Goal: Transaction & Acquisition: Download file/media

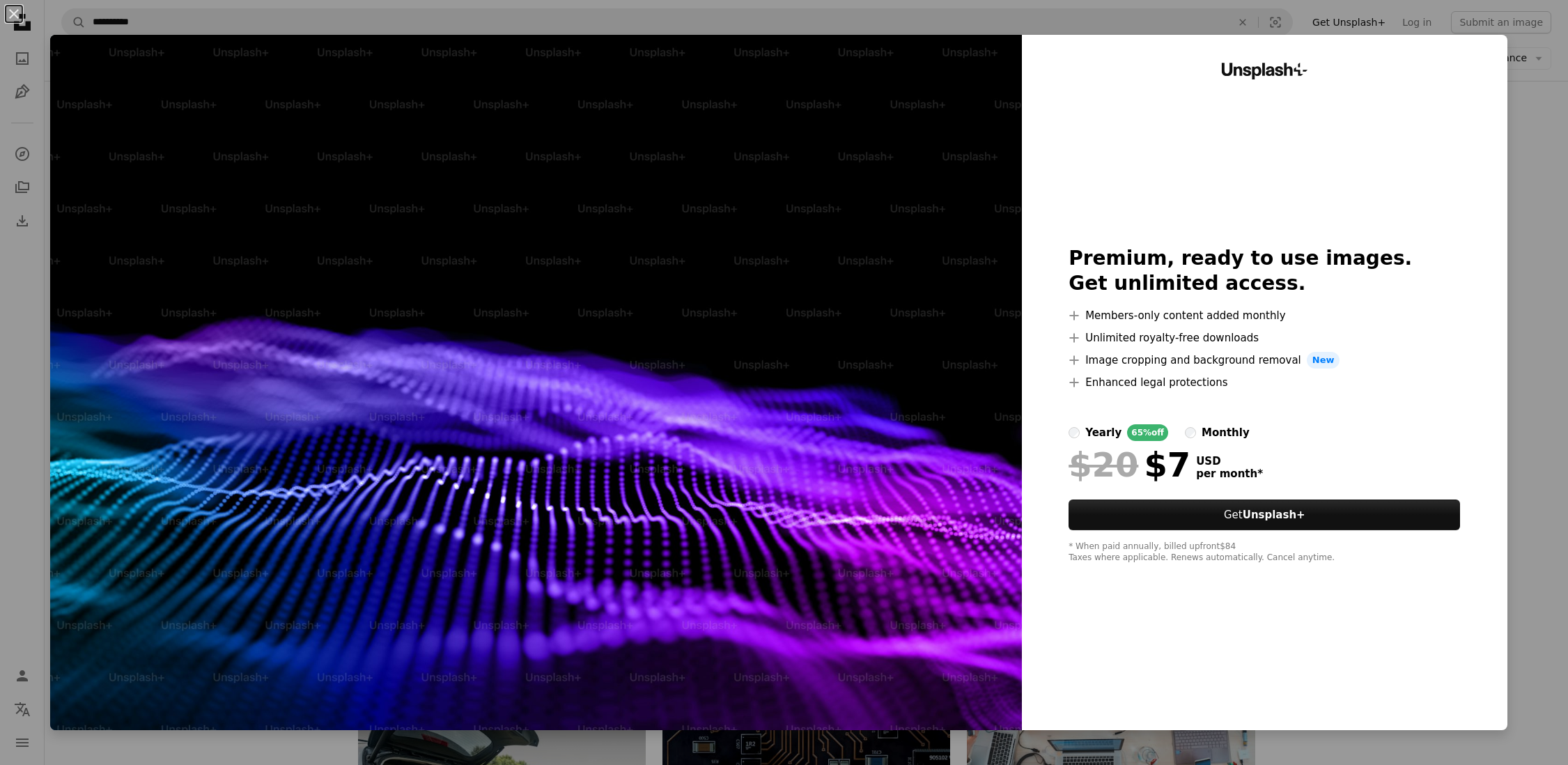
scroll to position [8482, 0]
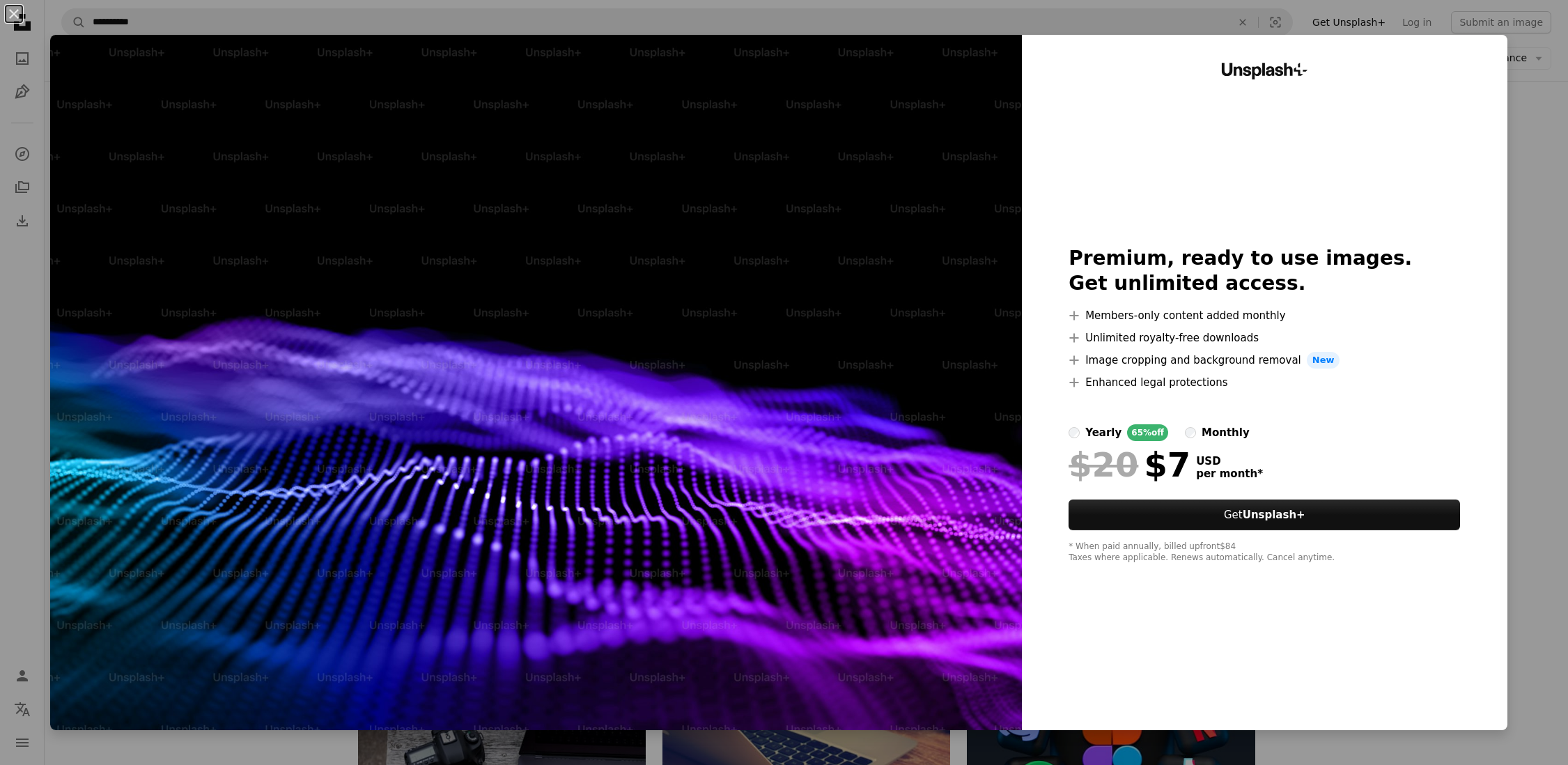
click at [1548, 110] on div "An X shape Unsplash+ Premium, ready to use images. Get unlimited access. A plus…" at bounding box center [784, 382] width 1568 height 765
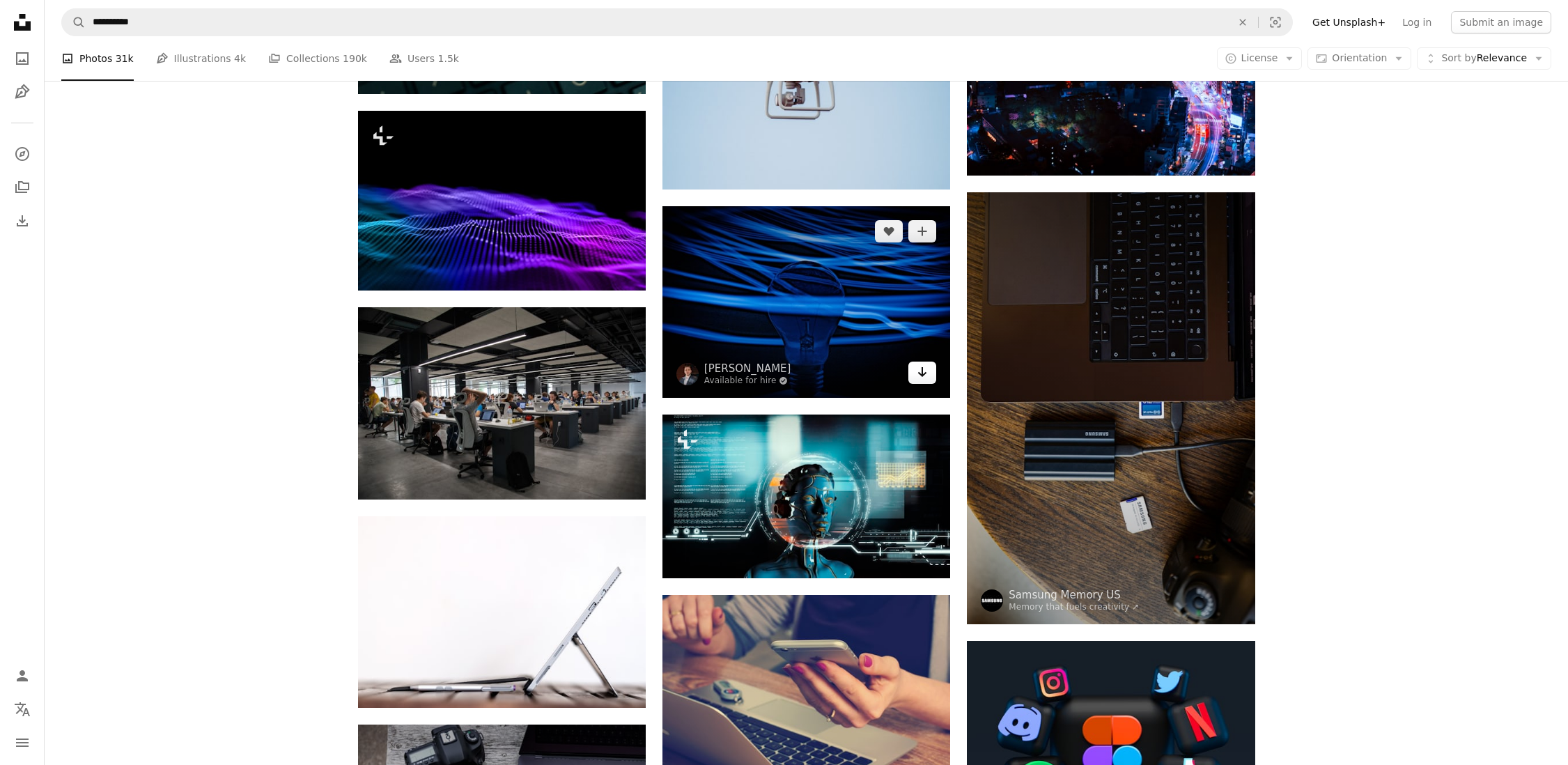
click at [917, 377] on icon "Arrow pointing down" at bounding box center [922, 371] width 12 height 16
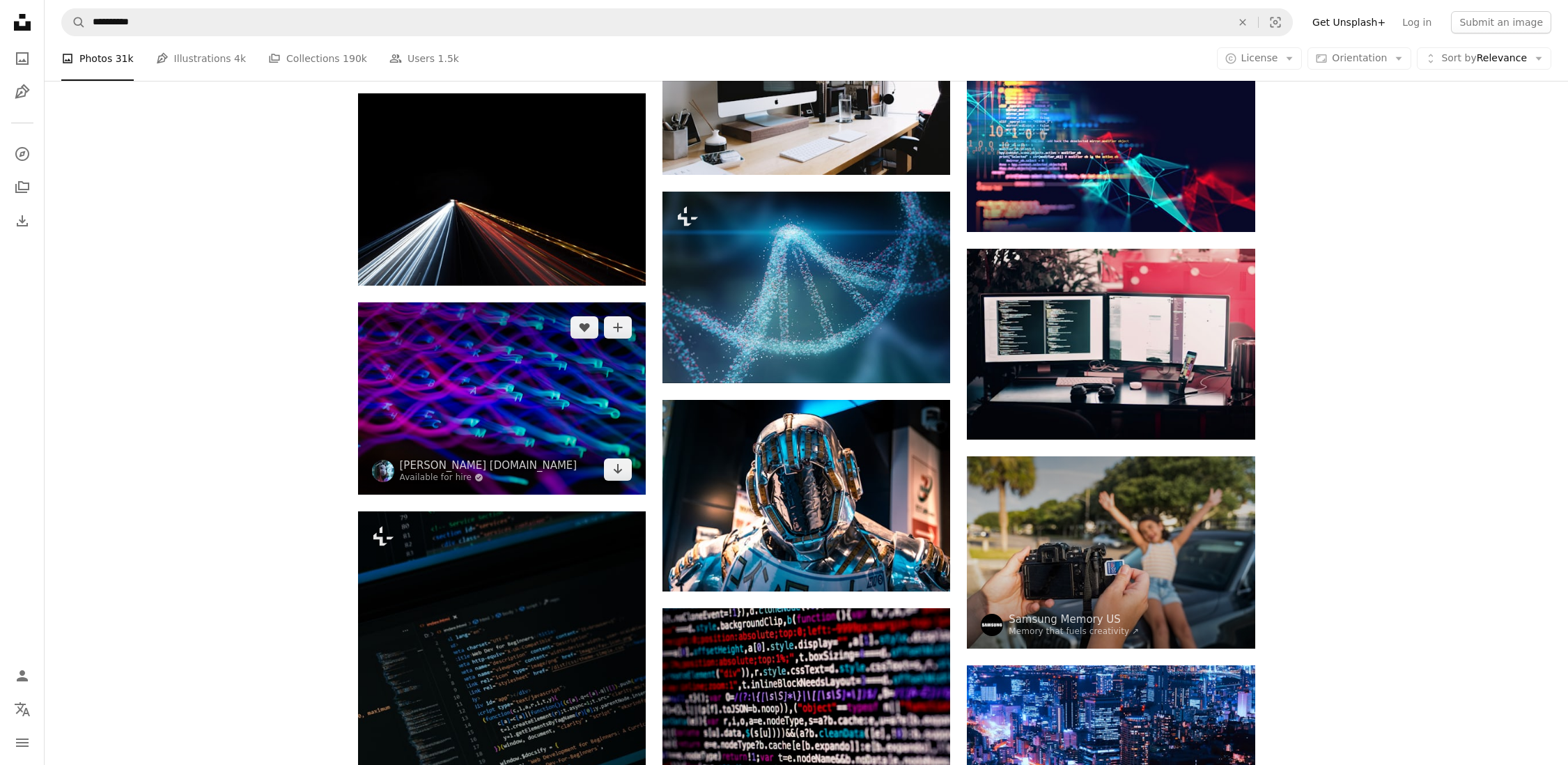
scroll to position [7634, 0]
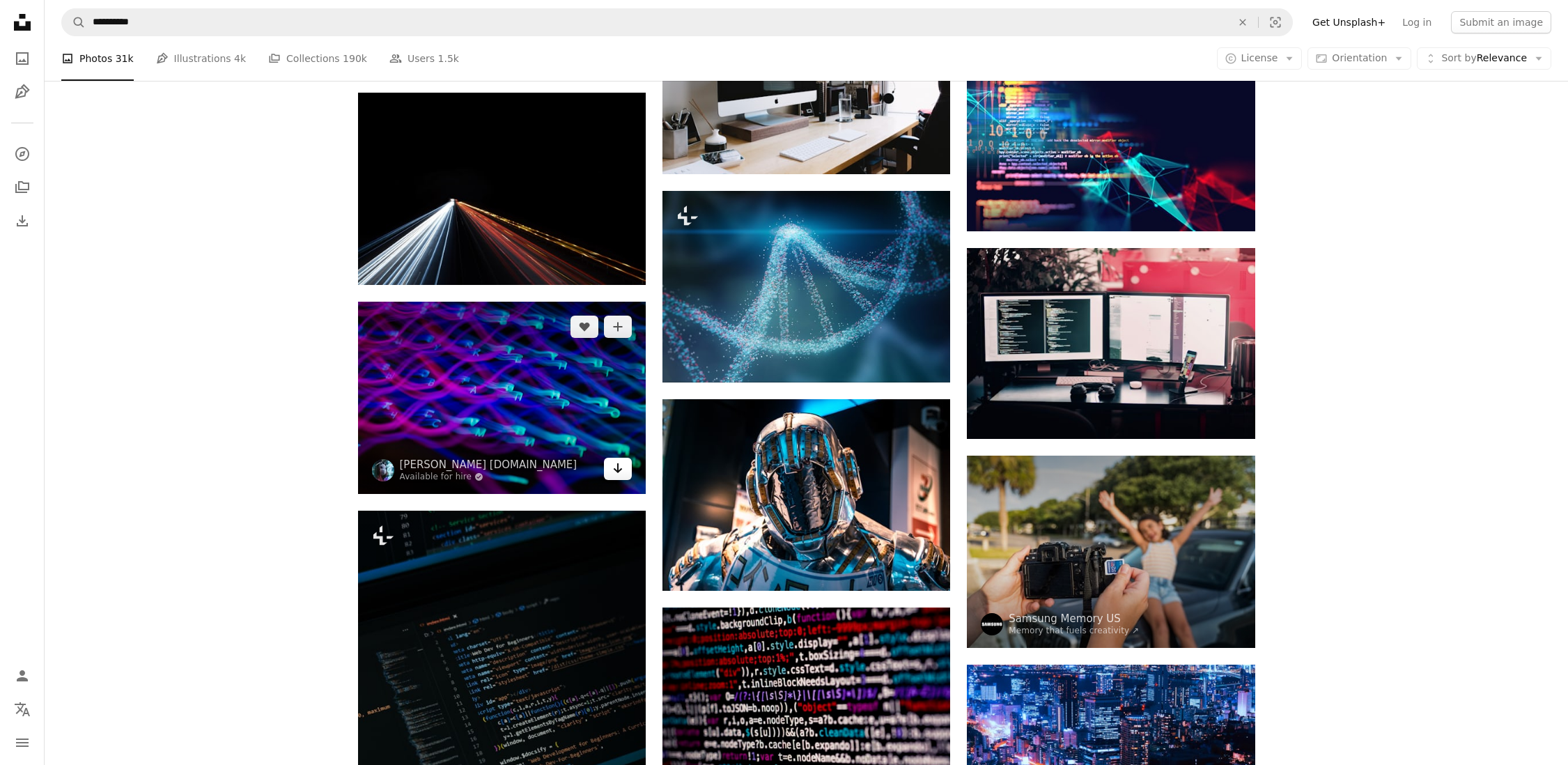
click at [618, 478] on link "Arrow pointing down" at bounding box center [618, 468] width 28 height 22
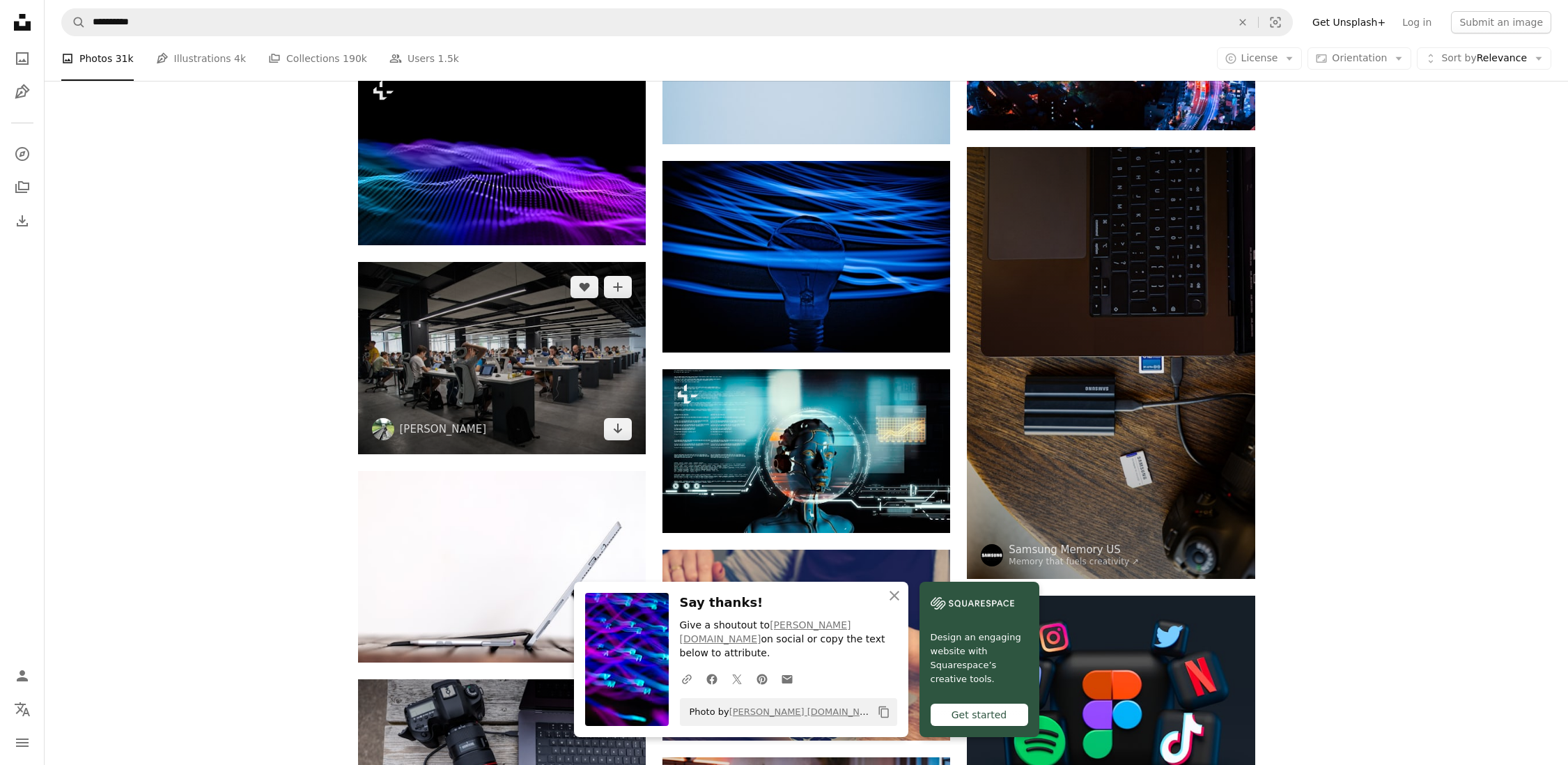
scroll to position [8363, 0]
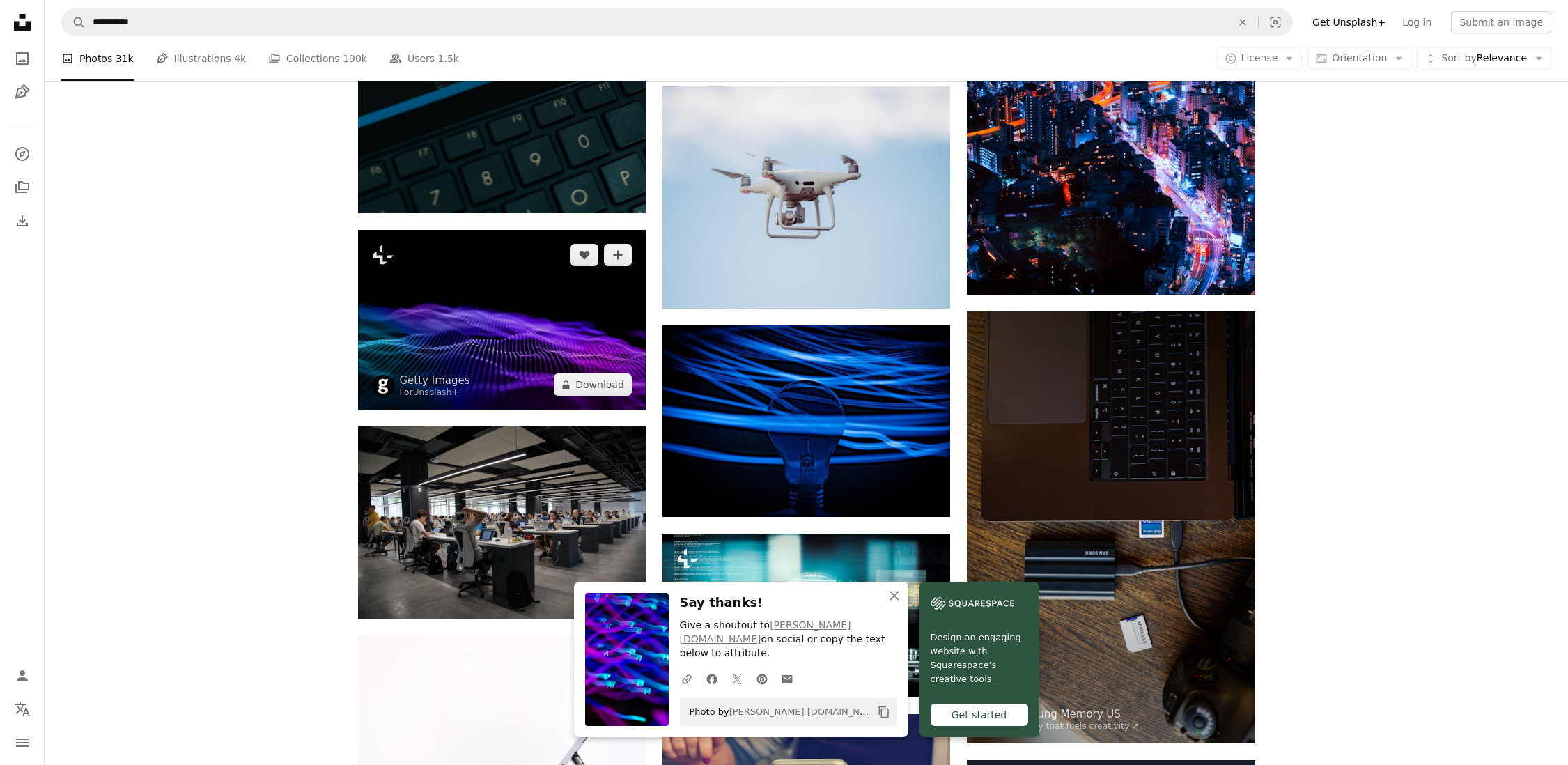
click at [502, 342] on img at bounding box center [502, 319] width 288 height 180
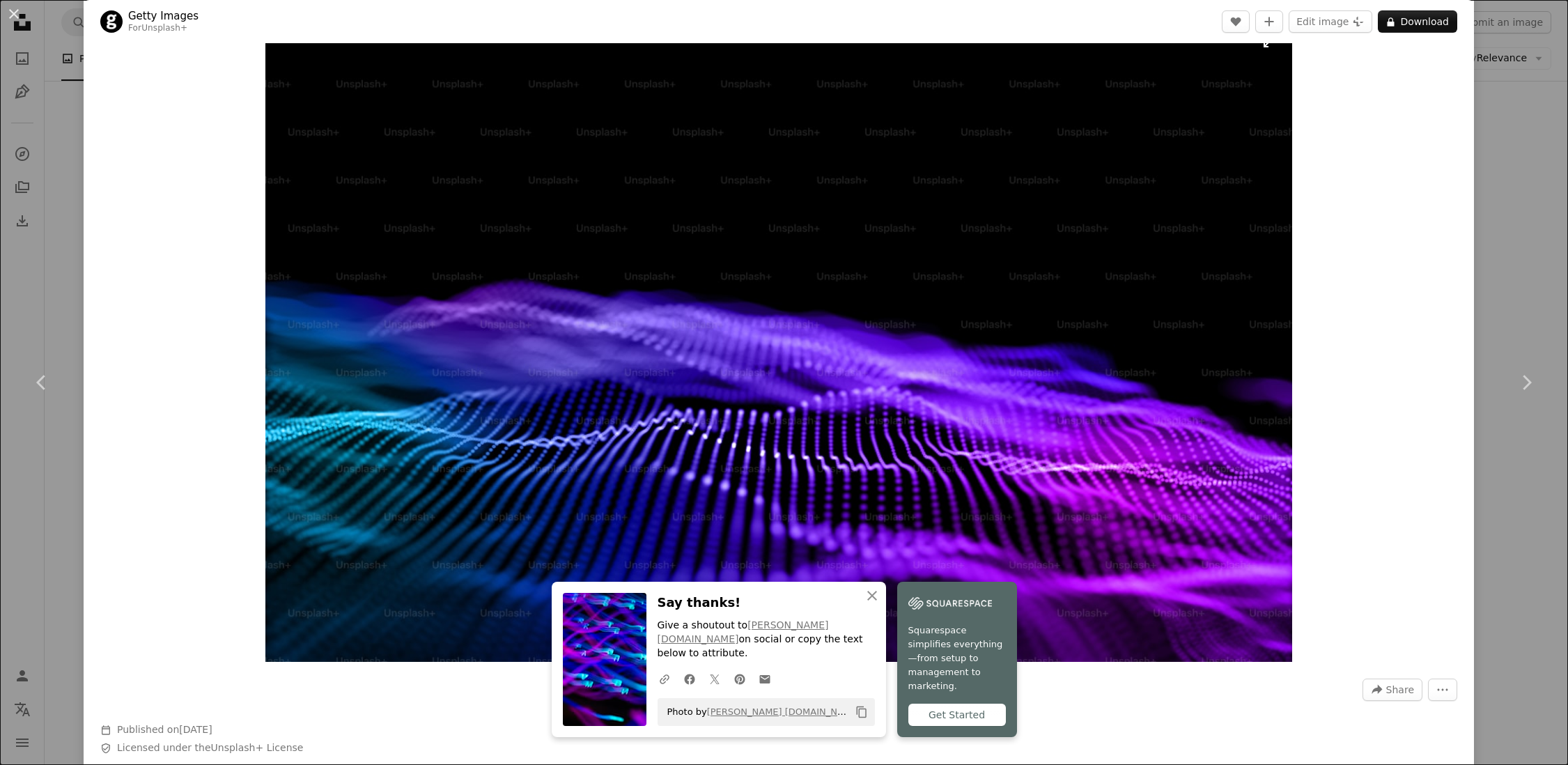
scroll to position [43, 0]
click at [1362, 213] on div "Zoom in" at bounding box center [779, 340] width 1390 height 657
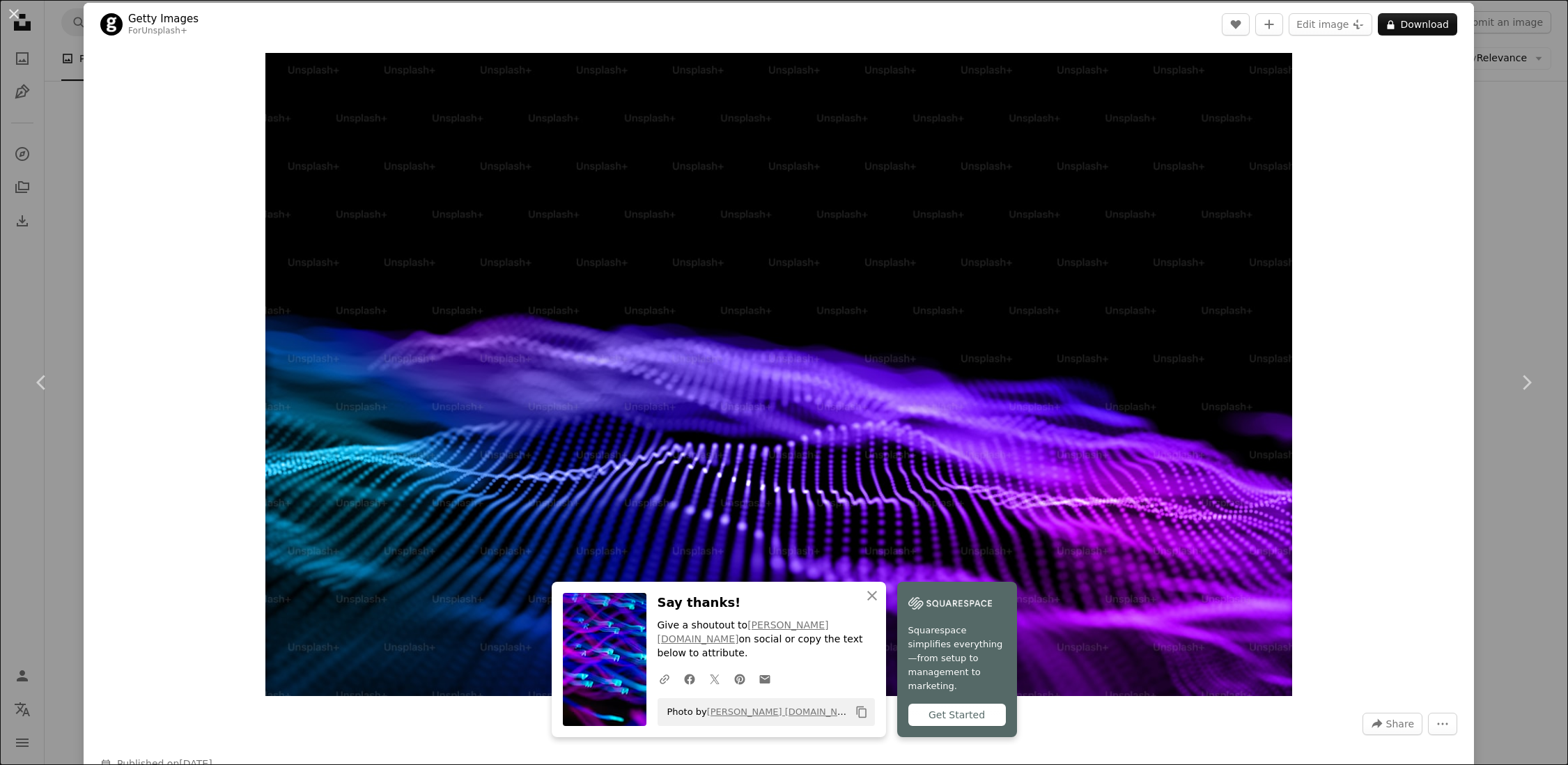
scroll to position [12, 0]
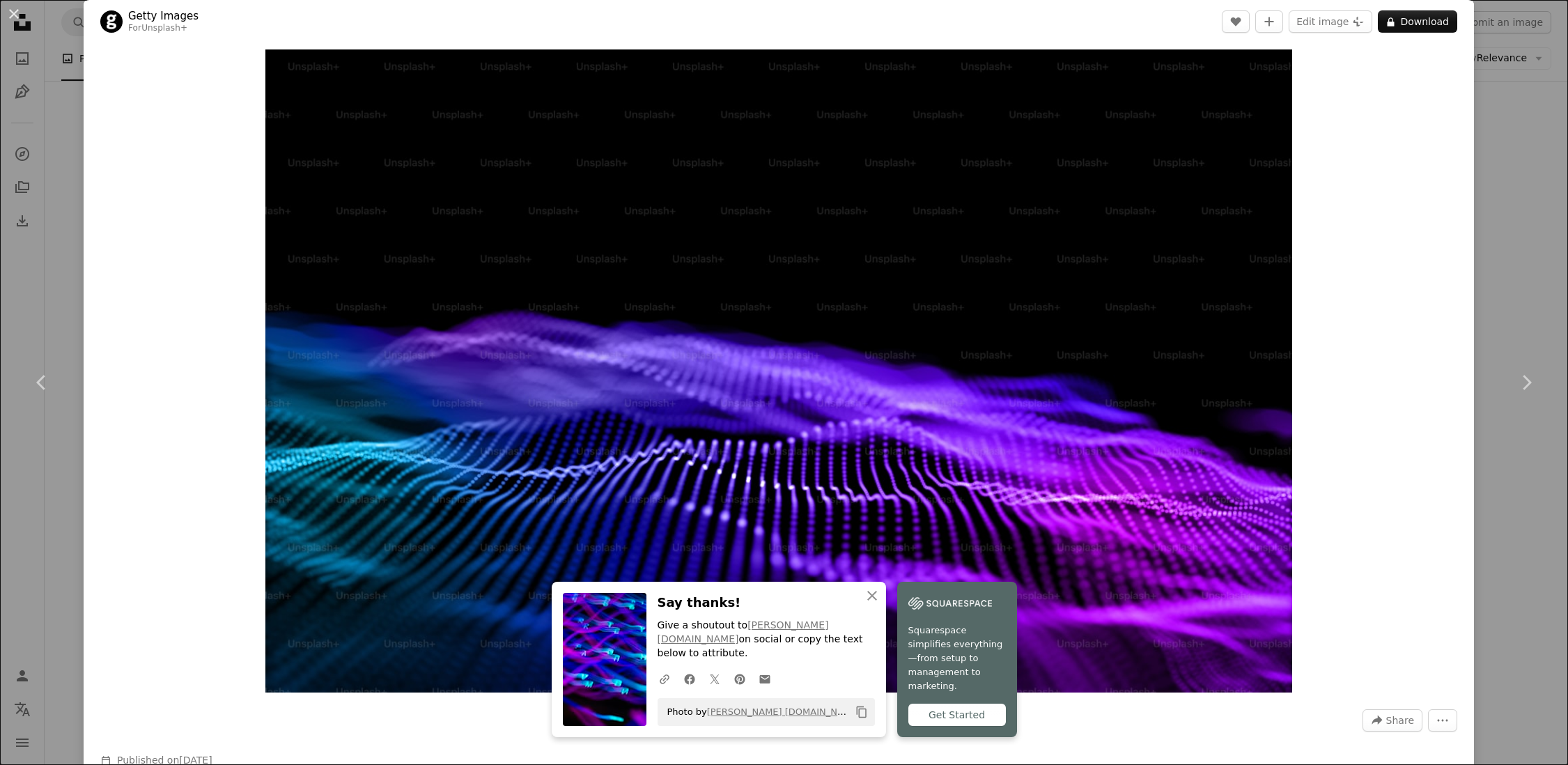
drag, startPoint x: 1307, startPoint y: 131, endPoint x: 1357, endPoint y: 73, distance: 76.6
click at [1307, 131] on div "Zoom in" at bounding box center [779, 370] width 1390 height 657
click at [1435, 21] on button "A lock Download" at bounding box center [1417, 21] width 79 height 22
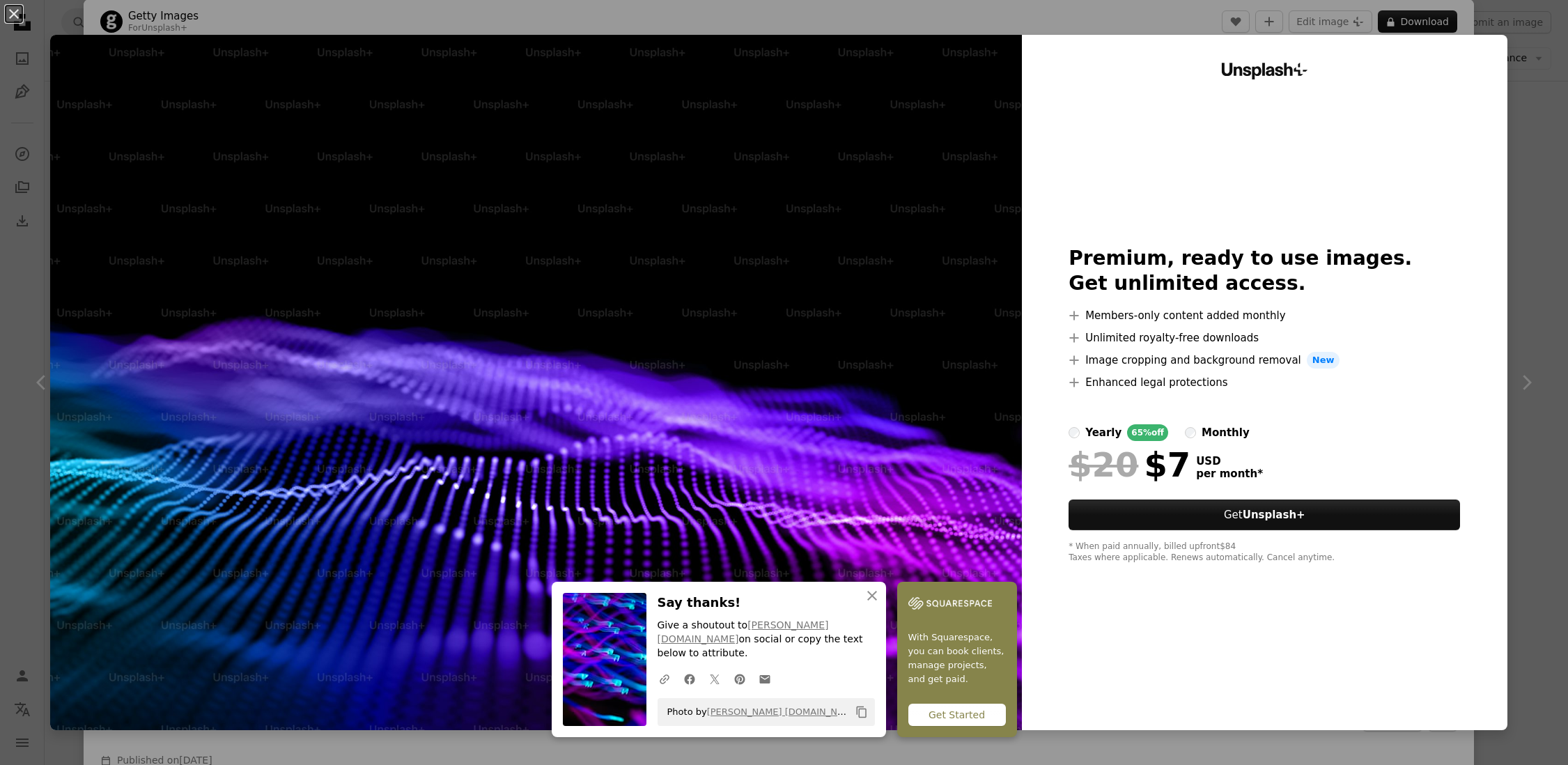
click at [1550, 68] on div "An X shape An X shape Close Say thanks! Give a shoutout to [PERSON_NAME] [DOMAI…" at bounding box center [784, 382] width 1568 height 765
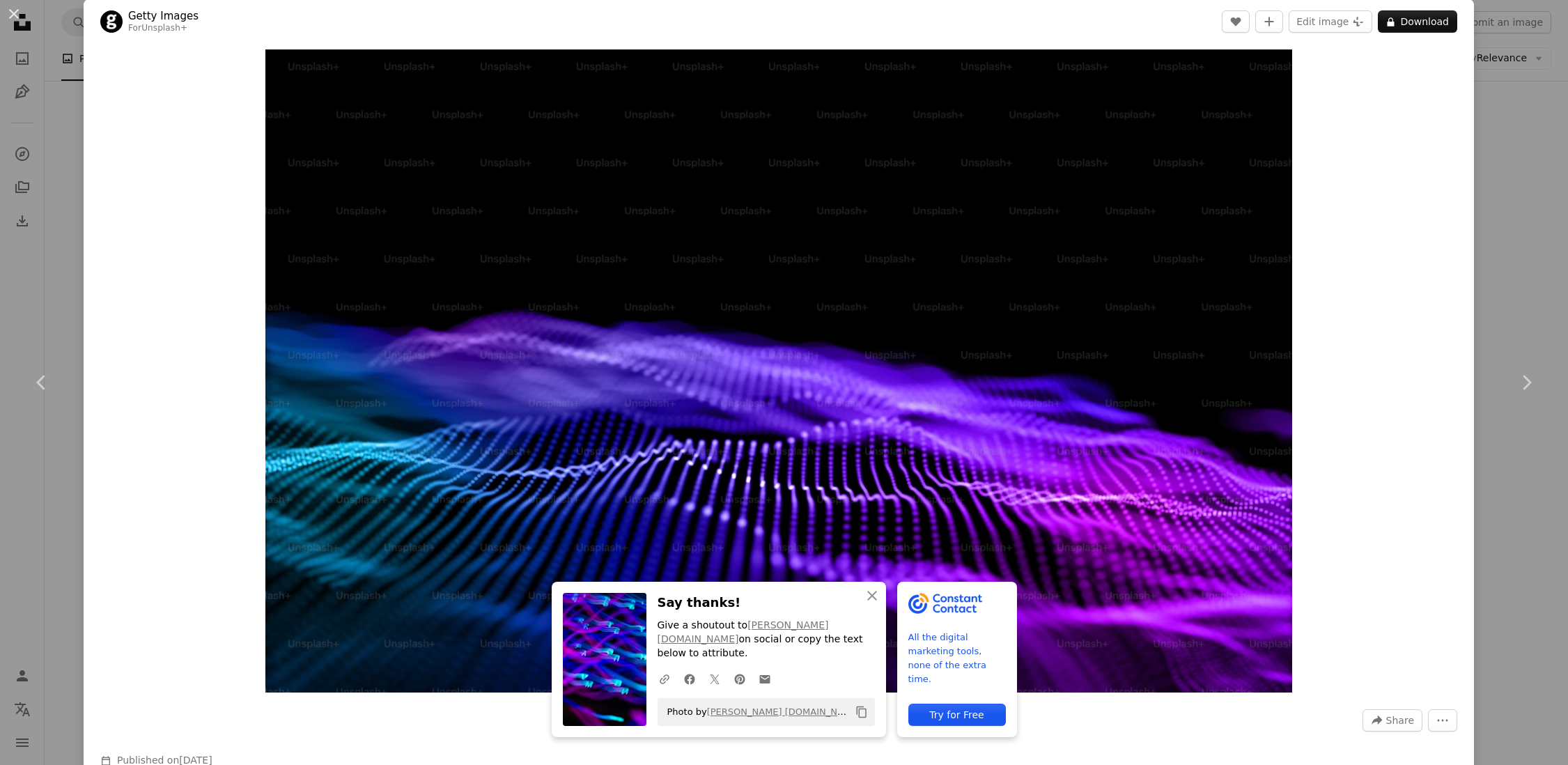
click at [1518, 136] on div "An X shape Chevron left Chevron right An X shape Close Say thanks! Give a shout…" at bounding box center [784, 382] width 1568 height 765
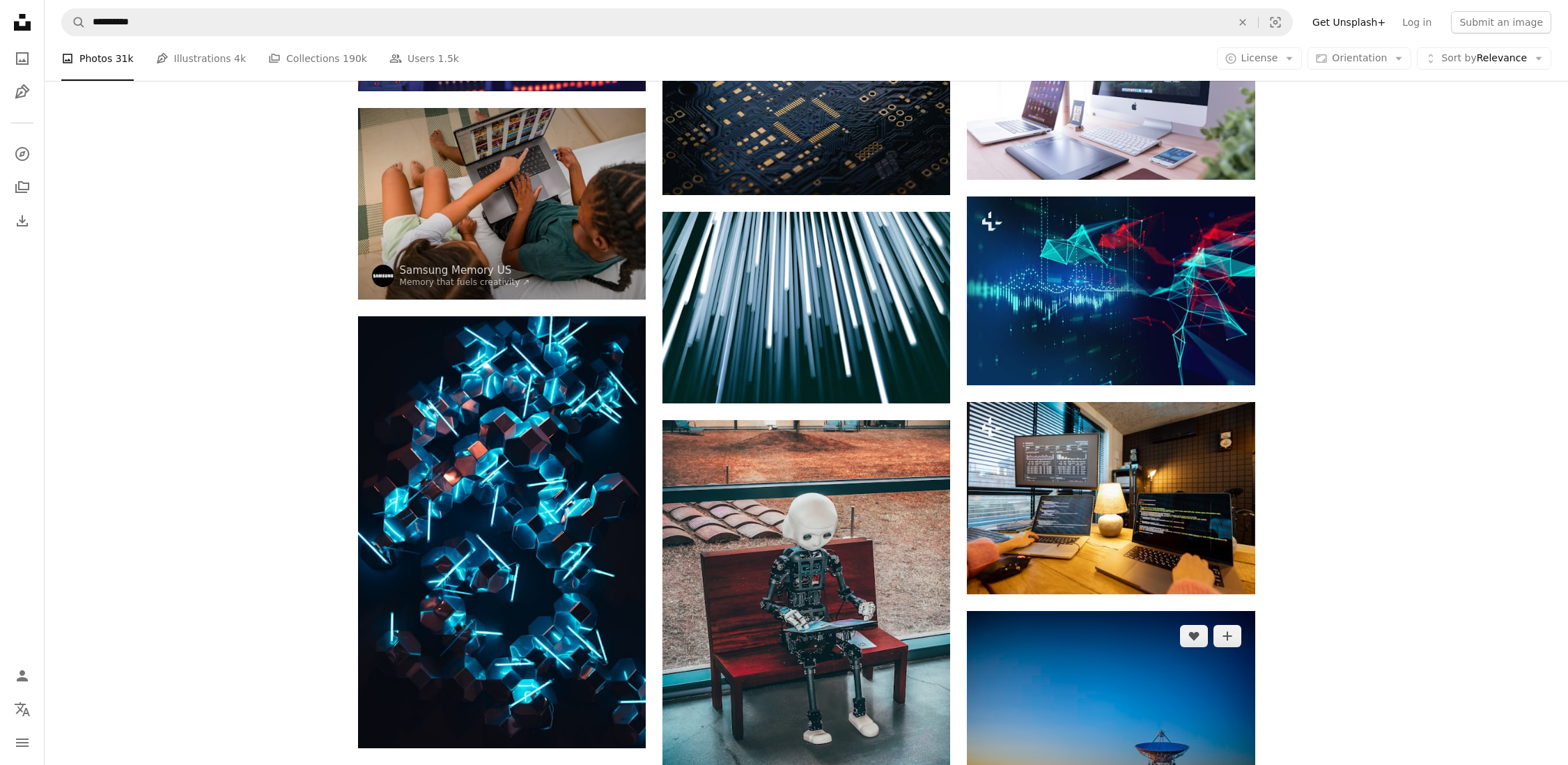
scroll to position [4394, 0]
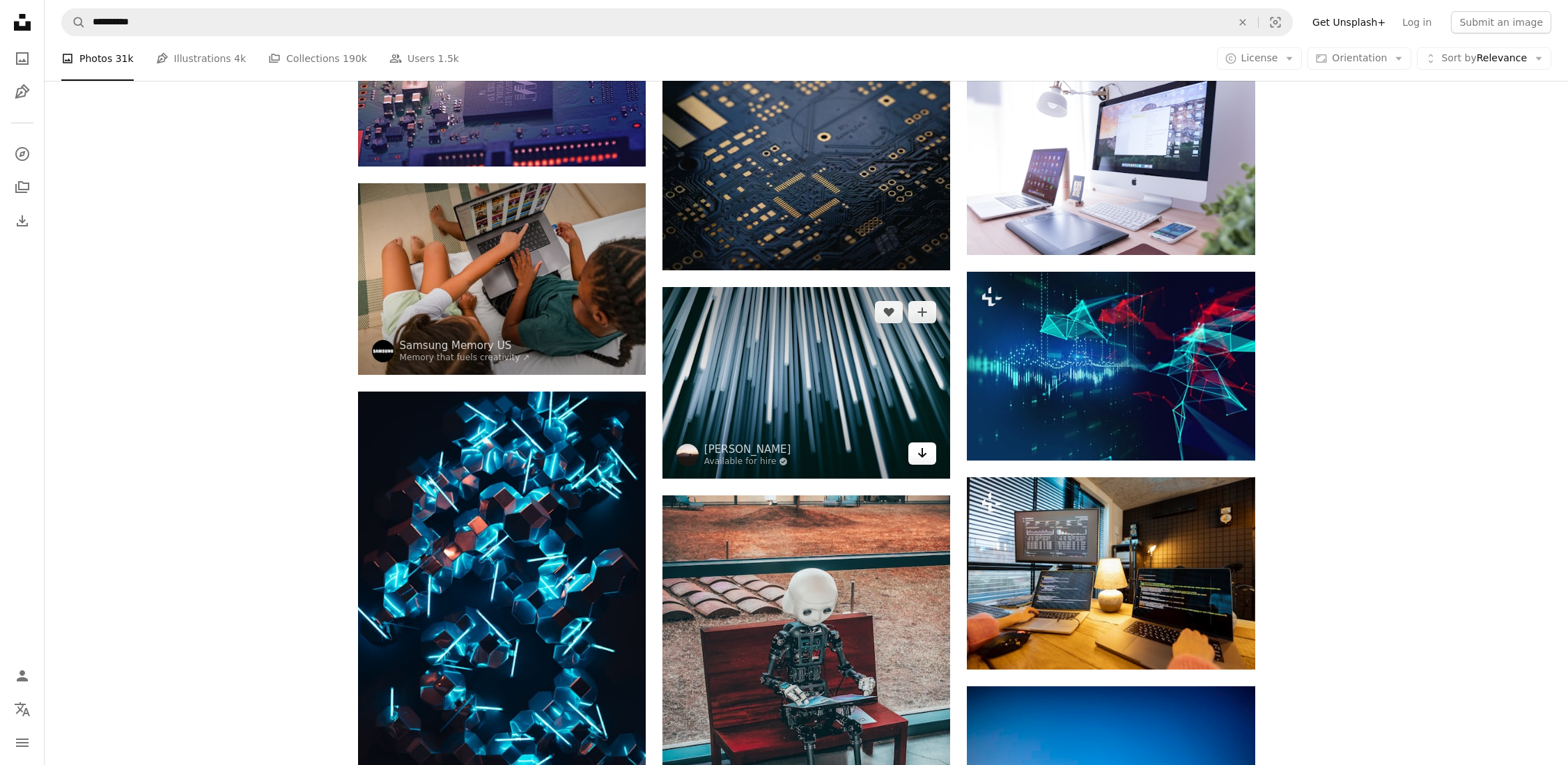
click at [924, 457] on icon "Arrow pointing down" at bounding box center [922, 452] width 12 height 16
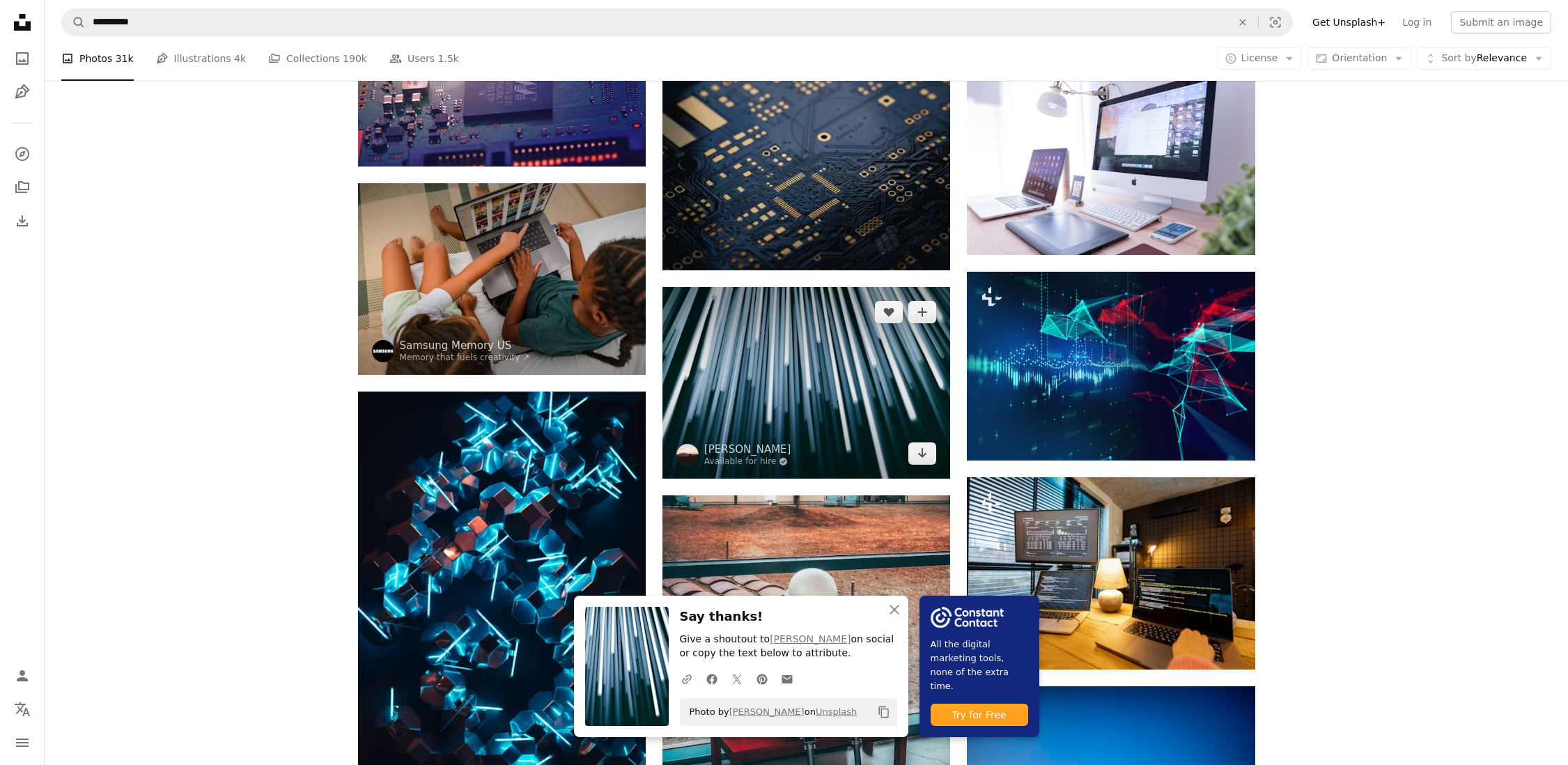
scroll to position [4392, 0]
